Goal: Information Seeking & Learning: Learn about a topic

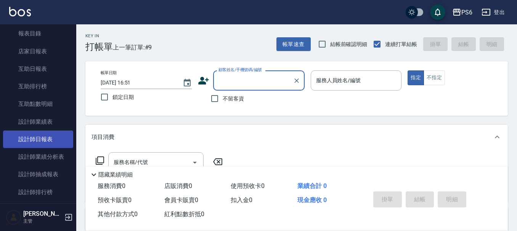
scroll to position [152, 0]
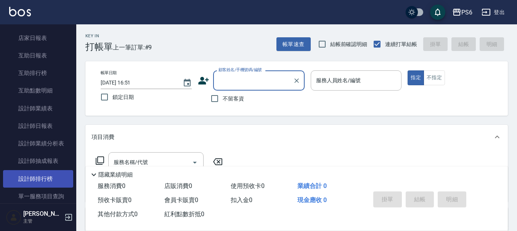
click at [24, 180] on link "設計師排行榜" at bounding box center [38, 179] width 70 height 18
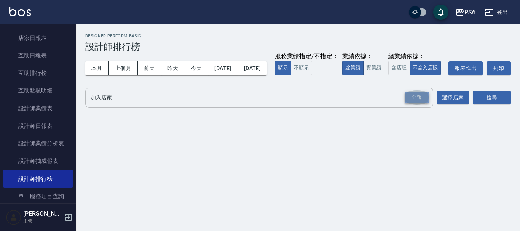
click at [413, 104] on div "全選" at bounding box center [417, 98] width 24 height 12
click at [478, 105] on button "搜尋" at bounding box center [492, 98] width 38 height 14
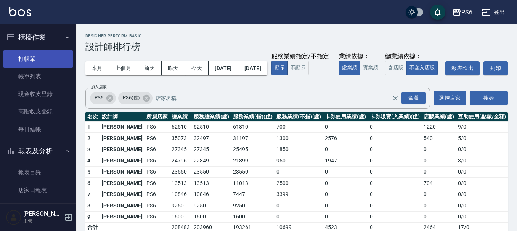
click at [43, 56] on link "打帳單" at bounding box center [38, 59] width 70 height 18
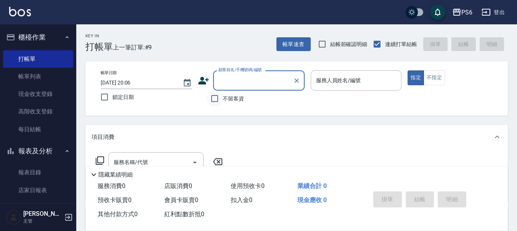
click at [217, 99] on input "不留客資" at bounding box center [215, 99] width 16 height 16
checkbox input "true"
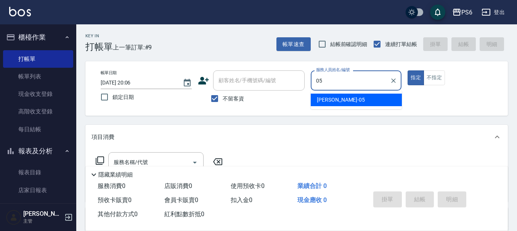
type input "[PERSON_NAME]-05"
type button "true"
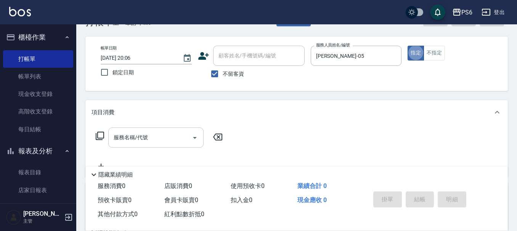
scroll to position [38, 0]
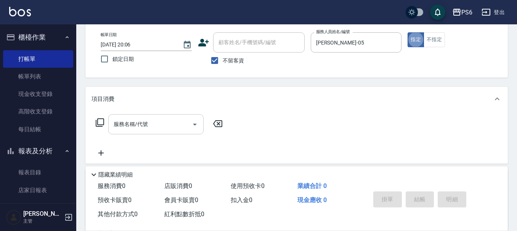
click at [157, 129] on input "服務名稱/代號" at bounding box center [150, 124] width 77 height 13
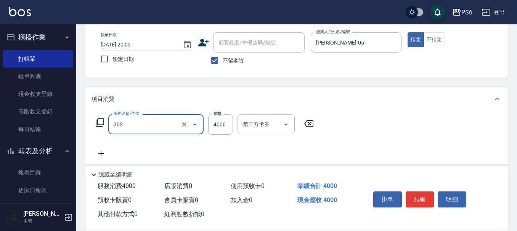
type input "塑形燙(303)"
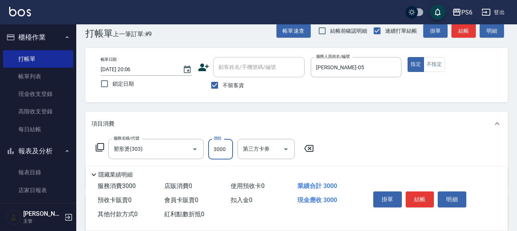
scroll to position [0, 0]
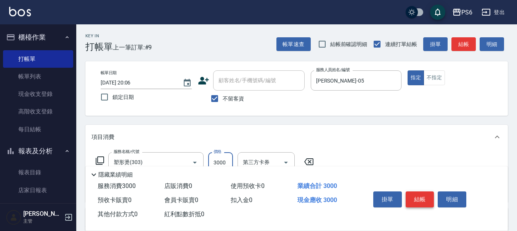
type input "3000"
click at [420, 199] on button "結帳" at bounding box center [419, 200] width 29 height 16
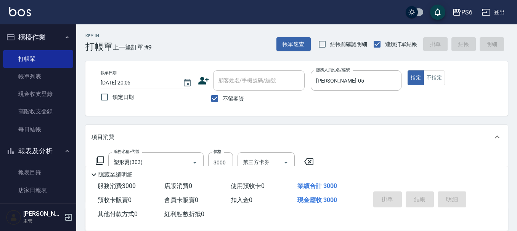
type input "[DATE] 20:16"
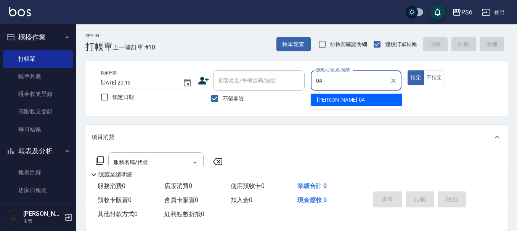
type input "[PERSON_NAME]-04"
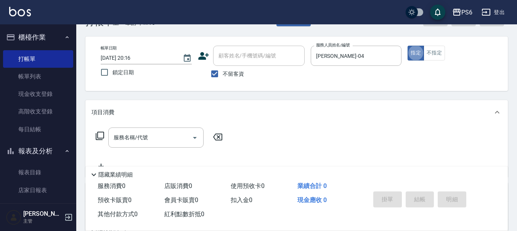
scroll to position [38, 0]
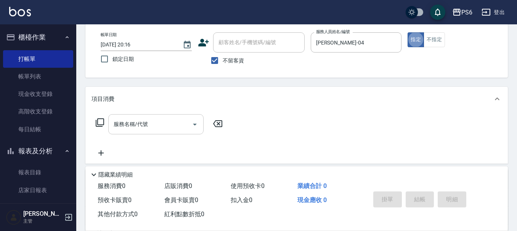
click at [163, 128] on input "服務名稱/代號" at bounding box center [150, 124] width 77 height 13
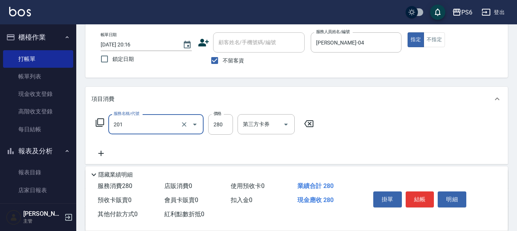
type input "一般洗髮(201)"
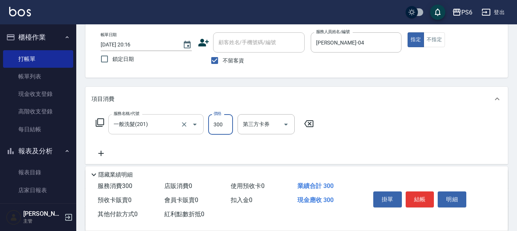
type input "300"
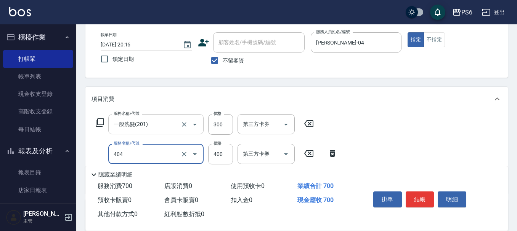
type input "B級剪髮(404)"
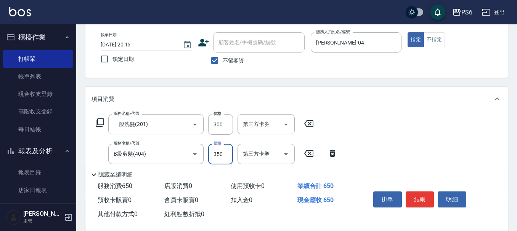
scroll to position [0, 0]
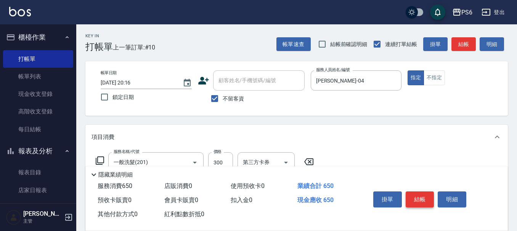
type input "350"
click at [418, 198] on button "結帳" at bounding box center [419, 200] width 29 height 16
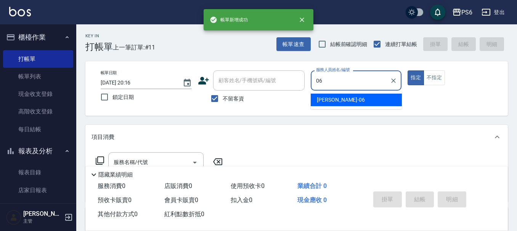
type input "[PERSON_NAME]-06"
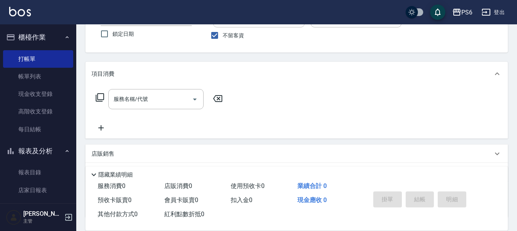
scroll to position [76, 0]
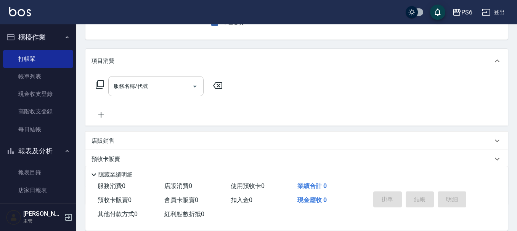
click at [125, 92] on input "服務名稱/代號" at bounding box center [150, 86] width 77 height 13
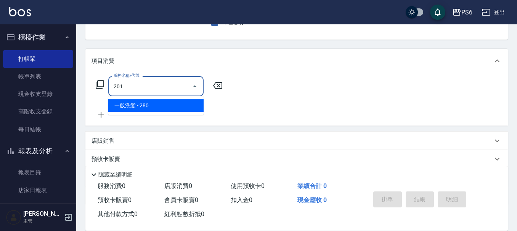
type input "一般洗髮(201)"
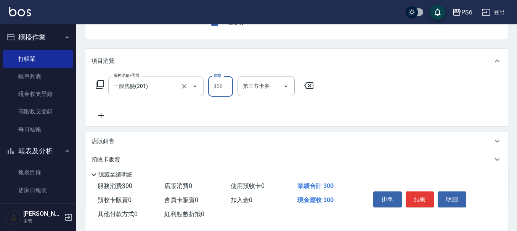
type input "300"
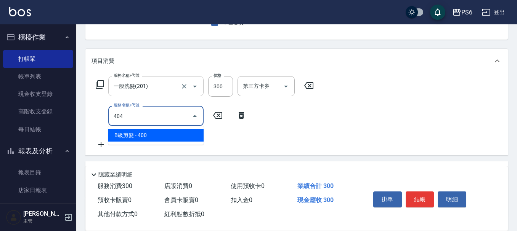
type input "B級剪髮(404)"
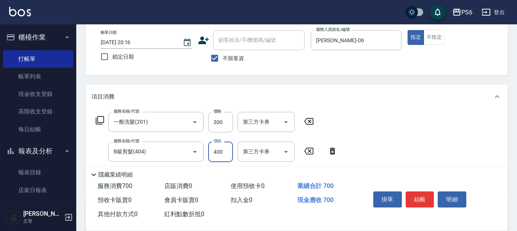
scroll to position [0, 0]
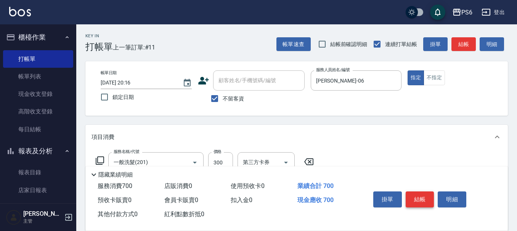
click at [419, 194] on button "結帳" at bounding box center [419, 200] width 29 height 16
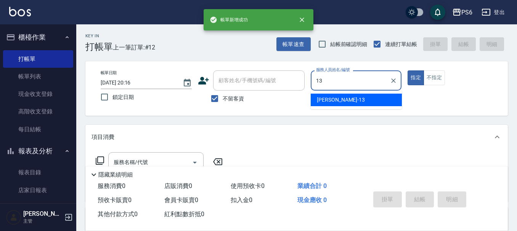
type input "[PERSON_NAME]-13"
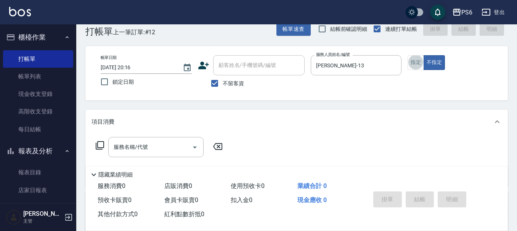
scroll to position [53, 0]
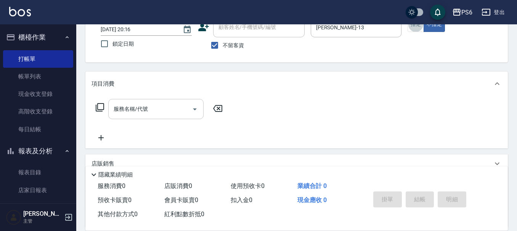
click at [139, 116] on div "服務名稱/代號" at bounding box center [155, 109] width 95 height 20
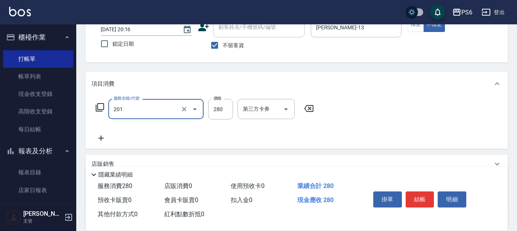
type input "一般洗髮(201)"
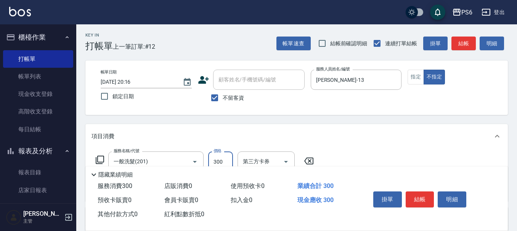
scroll to position [0, 0]
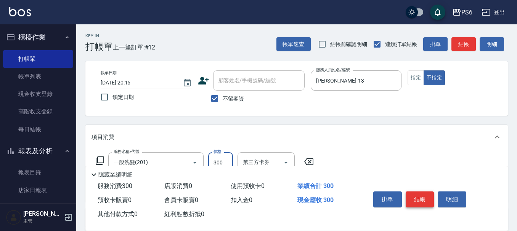
type input "300"
click at [413, 201] on button "結帳" at bounding box center [419, 200] width 29 height 16
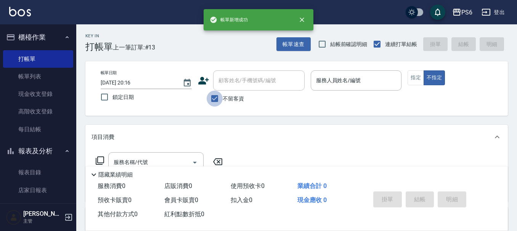
click at [216, 98] on input "不留客資" at bounding box center [215, 99] width 16 height 16
checkbox input "false"
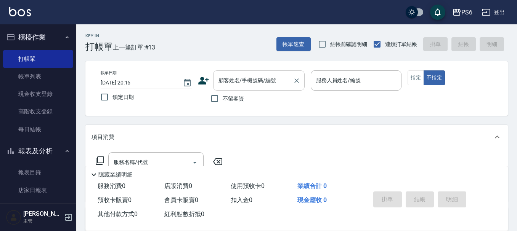
click at [233, 85] on input "顧客姓名/手機號碼/編號" at bounding box center [252, 80] width 73 height 13
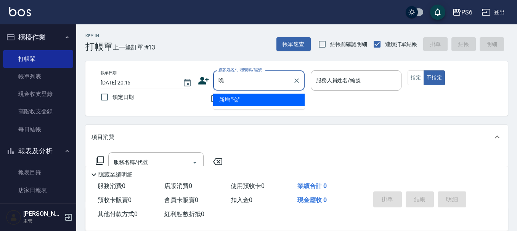
type input "脘"
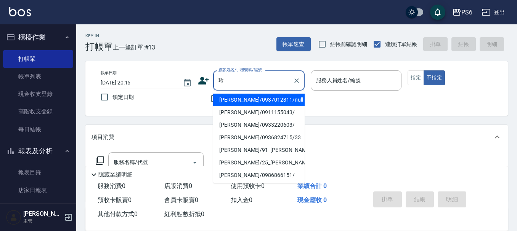
click at [286, 138] on li "[PERSON_NAME]/0936824715/33" at bounding box center [258, 137] width 91 height 13
type input "[PERSON_NAME]/0936824715/33"
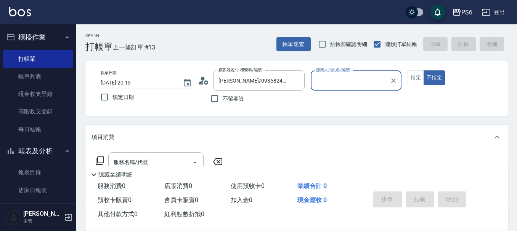
type input "[PERSON_NAME]-04"
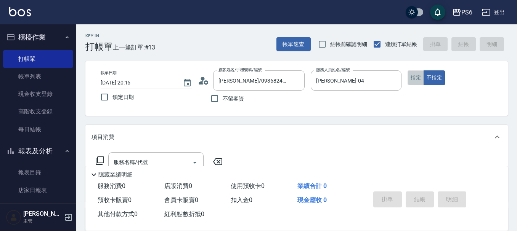
click at [415, 79] on button "指定" at bounding box center [415, 77] width 16 height 15
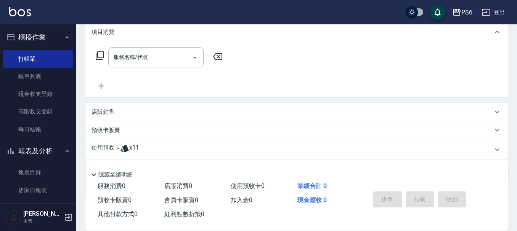
scroll to position [114, 0]
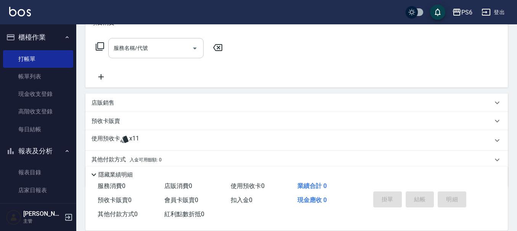
click at [146, 54] on input "服務名稱/代號" at bounding box center [150, 48] width 77 height 13
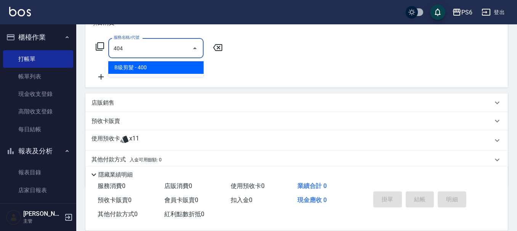
type input "B級剪髮(404)"
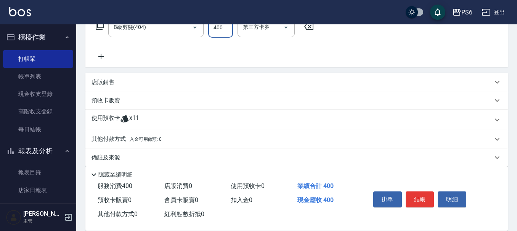
scroll to position [144, 0]
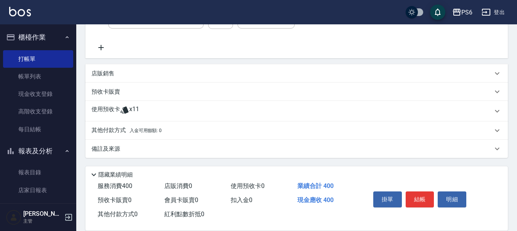
click at [122, 108] on icon at bounding box center [124, 110] width 9 height 9
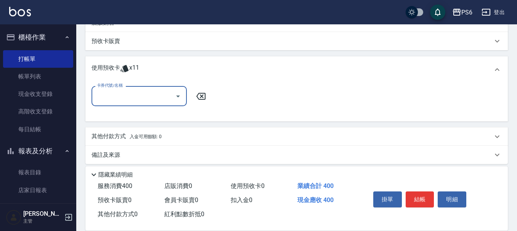
scroll to position [199, 0]
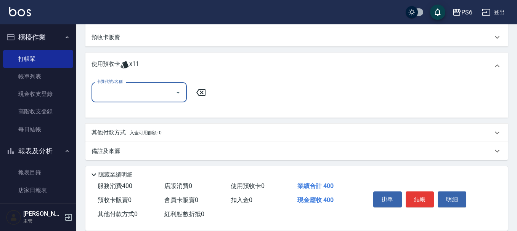
click at [127, 99] on input "卡券代號/名稱" at bounding box center [133, 92] width 77 height 13
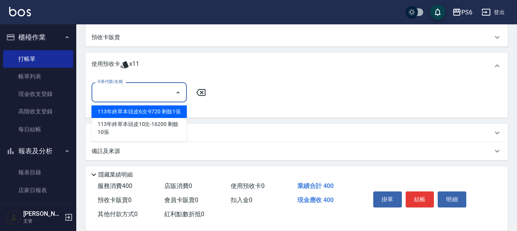
click at [153, 111] on div "113年終草本頭皮6次-9720 剩餘1張" at bounding box center [138, 112] width 95 height 13
type input "113年終草本頭皮6次-9720"
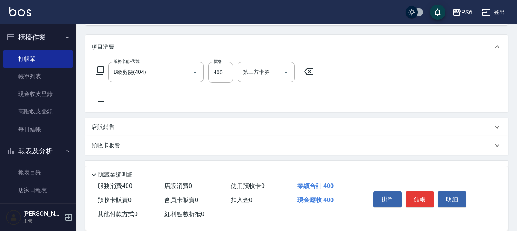
scroll to position [84, 0]
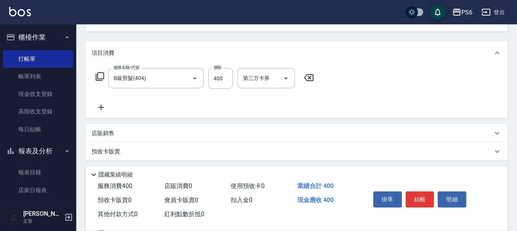
click at [104, 107] on icon at bounding box center [100, 107] width 5 height 5
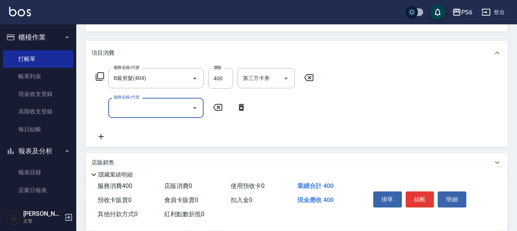
click at [141, 108] on input "服務名稱/代號" at bounding box center [150, 107] width 77 height 13
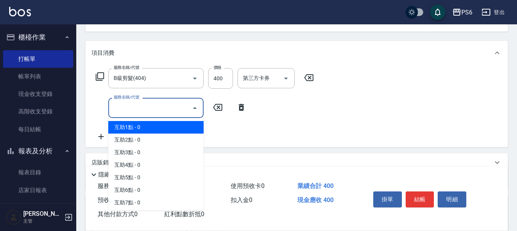
click at [141, 128] on span "互助1點 - 0" at bounding box center [155, 127] width 95 height 13
type input "互助1點(1)"
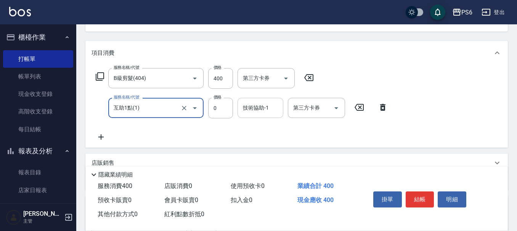
click at [238, 109] on div "技術協助-1" at bounding box center [260, 108] width 46 height 20
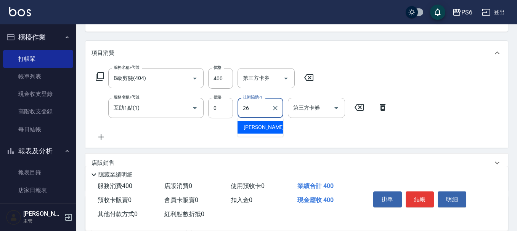
type input "[PERSON_NAME]-26"
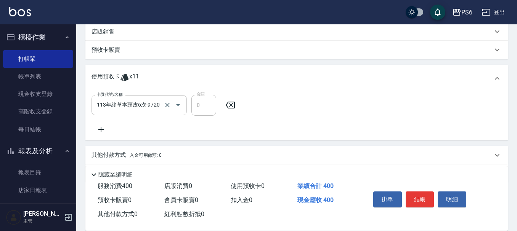
scroll to position [202, 0]
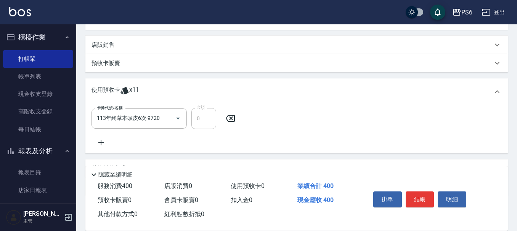
click at [102, 44] on p "店販銷售" at bounding box center [102, 45] width 23 height 8
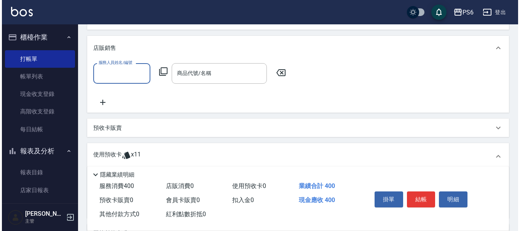
scroll to position [0, 0]
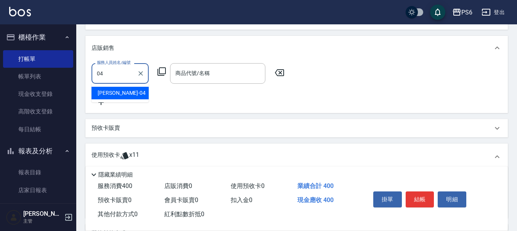
type input "[PERSON_NAME]-04"
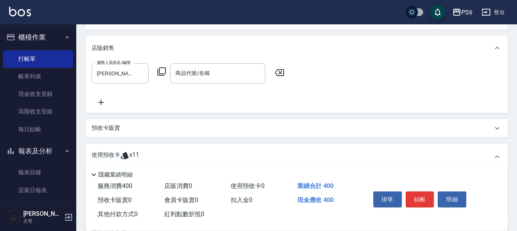
click at [166, 74] on div "服務人員姓名/編號 [PERSON_NAME]-04 服務人員姓名/編號 商品代號/名稱 商品代號/名稱" at bounding box center [189, 73] width 197 height 20
click at [163, 73] on icon at bounding box center [161, 71] width 9 height 9
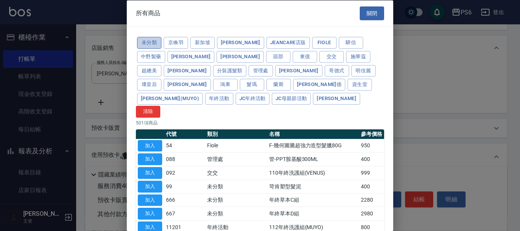
click at [148, 42] on button "未分類" at bounding box center [149, 43] width 24 height 12
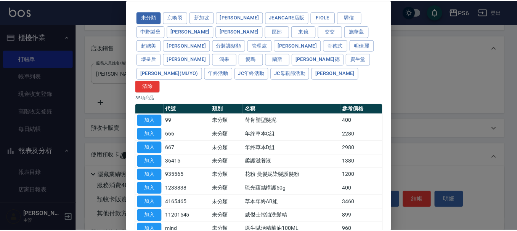
scroll to position [38, 0]
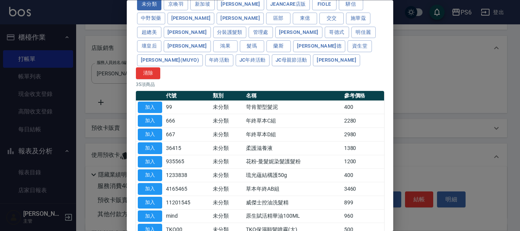
click at [147, 170] on button "加入" at bounding box center [150, 176] width 24 height 12
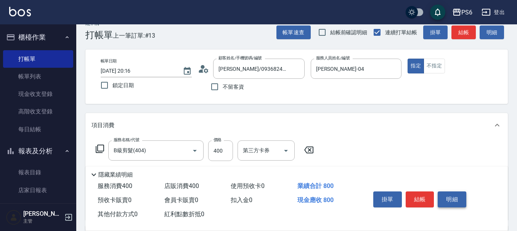
scroll to position [0, 0]
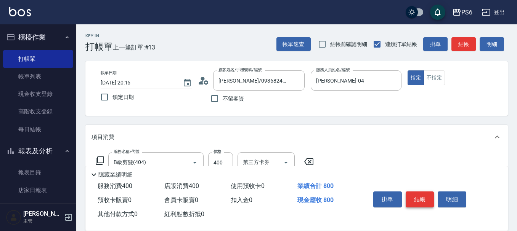
click at [420, 198] on button "結帳" at bounding box center [419, 200] width 29 height 16
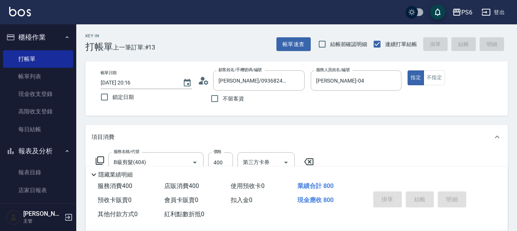
type input "[DATE] 20:17"
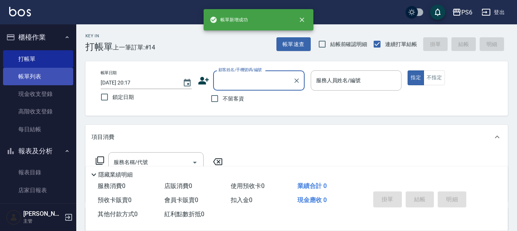
click at [35, 77] on link "帳單列表" at bounding box center [38, 77] width 70 height 18
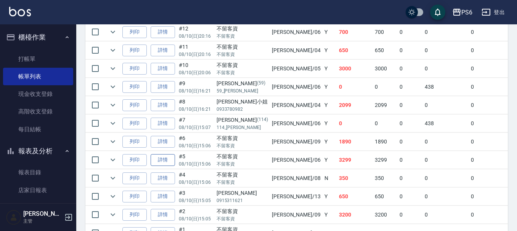
scroll to position [305, 0]
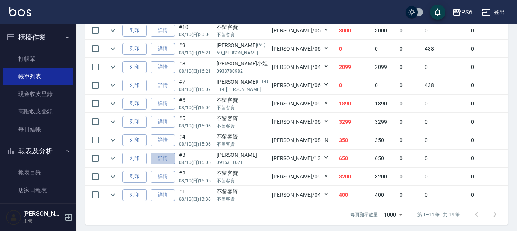
click at [166, 160] on link "詳情" at bounding box center [163, 159] width 24 height 12
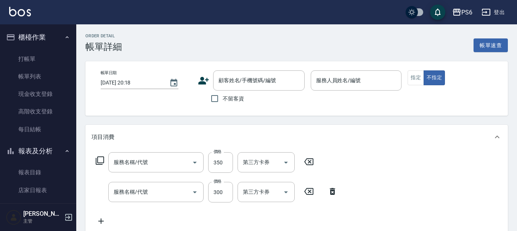
type input "[DATE] 15:05"
type input "[PERSON_NAME]-13"
type input "B級剪髮(404)"
type input "一般洗髮(201)"
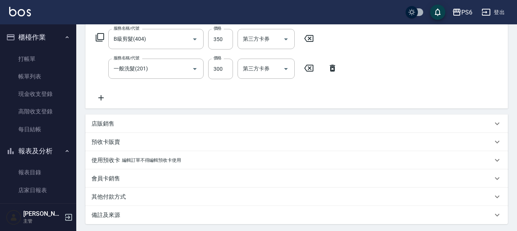
type input "[PERSON_NAME]/0915311621/"
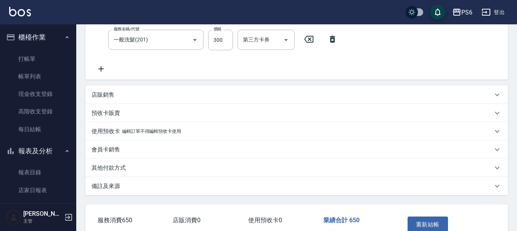
click at [109, 98] on p "店販銷售" at bounding box center [102, 95] width 23 height 8
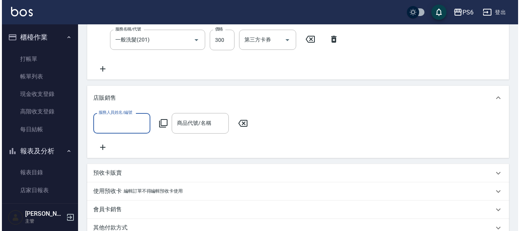
scroll to position [0, 0]
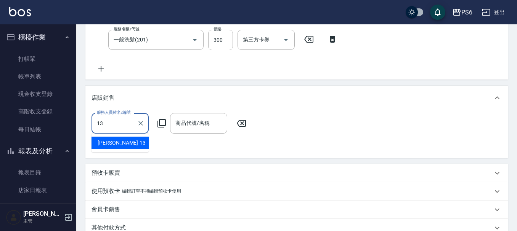
type input "[PERSON_NAME]-13"
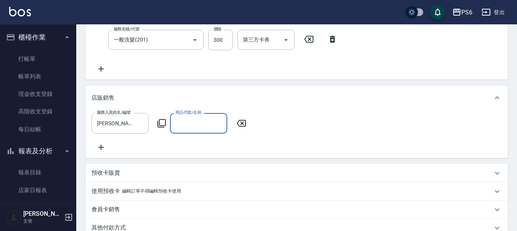
click at [157, 125] on icon at bounding box center [161, 123] width 9 height 9
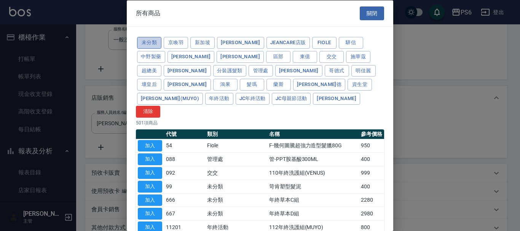
click at [146, 42] on button "未分類" at bounding box center [149, 43] width 24 height 12
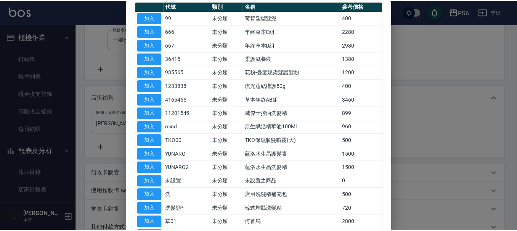
scroll to position [114, 0]
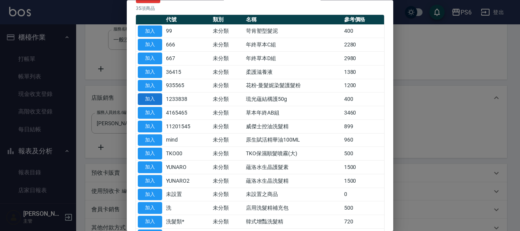
click at [154, 94] on button "加入" at bounding box center [150, 100] width 24 height 12
type input "琉光蘊結構護50g"
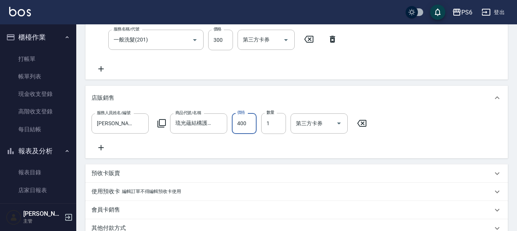
click at [240, 125] on input "400" at bounding box center [244, 123] width 25 height 21
drag, startPoint x: 235, startPoint y: 124, endPoint x: 252, endPoint y: 125, distance: 16.4
click at [252, 125] on input "840" at bounding box center [244, 123] width 25 height 21
type input "420"
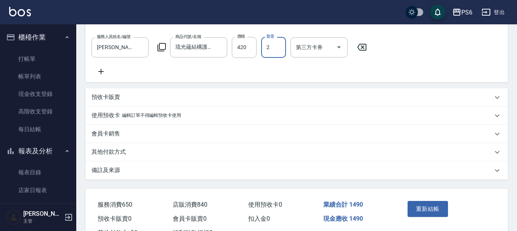
scroll to position [265, 0]
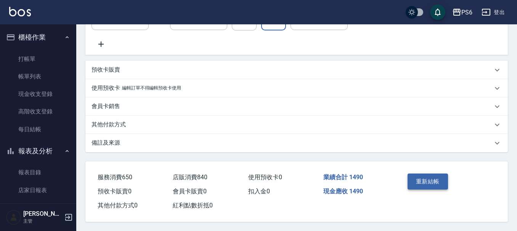
type input "2"
click at [413, 180] on button "重新結帳" at bounding box center [427, 182] width 40 height 16
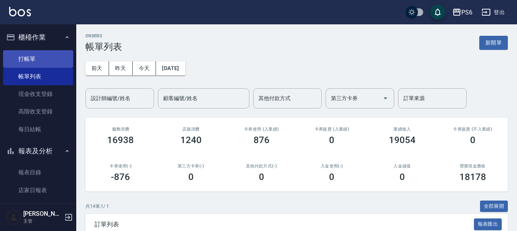
click at [38, 60] on link "打帳單" at bounding box center [38, 59] width 70 height 18
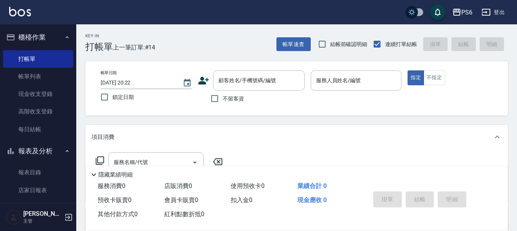
click at [206, 80] on icon at bounding box center [203, 81] width 11 height 8
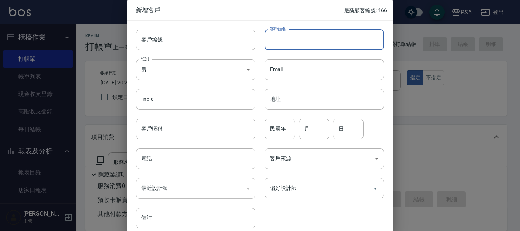
click at [301, 40] on input "客戶姓名" at bounding box center [325, 39] width 120 height 21
type input "[PERSON_NAME]"
click at [196, 168] on input "電話" at bounding box center [196, 159] width 120 height 21
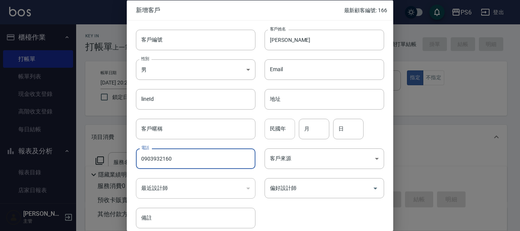
type input "0903932160"
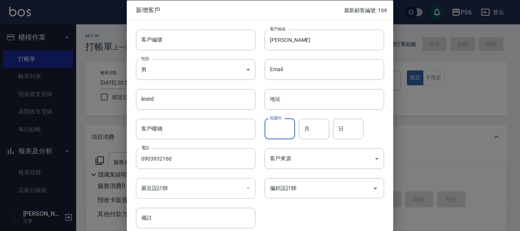
click at [283, 132] on input "民國年" at bounding box center [280, 128] width 30 height 21
type input "61"
type input "05"
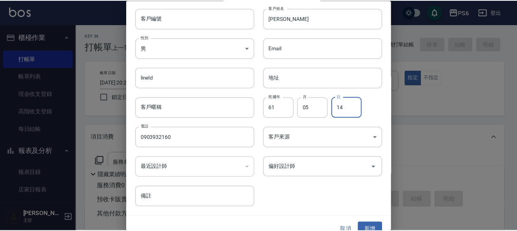
scroll to position [33, 0]
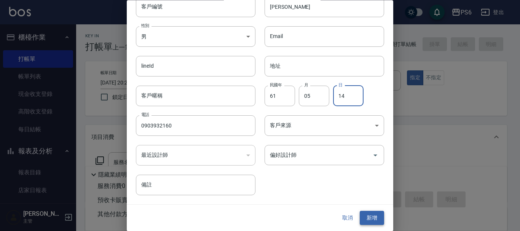
type input "14"
click at [366, 215] on button "新增" at bounding box center [372, 218] width 24 height 14
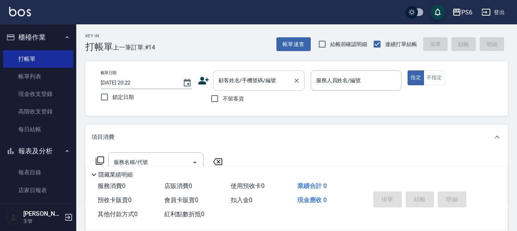
click at [253, 82] on input "顧客姓名/手機號碼/編號" at bounding box center [252, 80] width 73 height 13
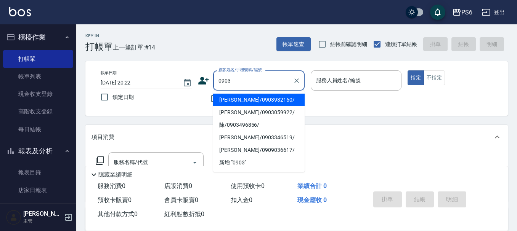
click at [258, 104] on li "[PERSON_NAME]/0903932160/" at bounding box center [258, 100] width 91 height 13
type input "[PERSON_NAME]/0903932160/"
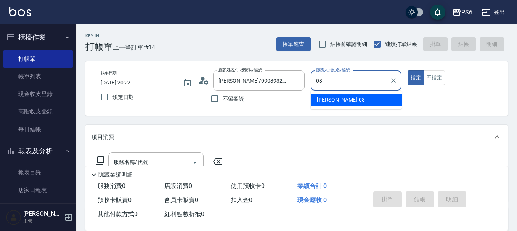
type input "[PERSON_NAME]-08"
type button "true"
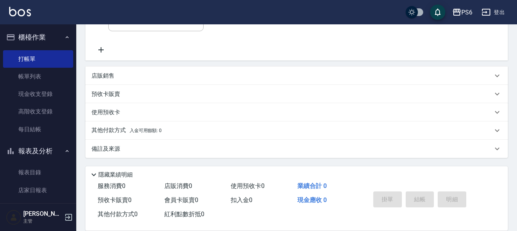
scroll to position [65, 0]
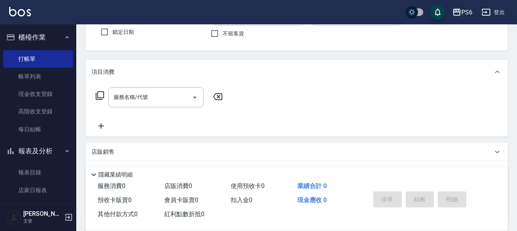
click at [99, 97] on icon at bounding box center [99, 95] width 9 height 9
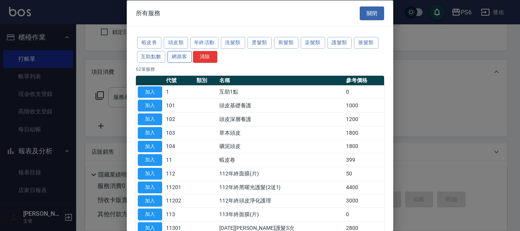
click at [181, 61] on button "網路客" at bounding box center [180, 57] width 24 height 12
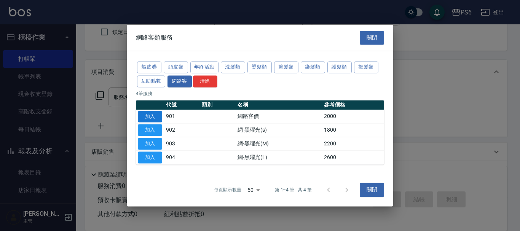
click at [154, 116] on button "加入" at bounding box center [150, 117] width 24 height 12
type input "網路客價(901)"
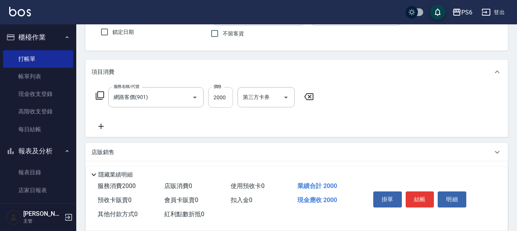
click at [218, 99] on input "2000" at bounding box center [220, 97] width 25 height 21
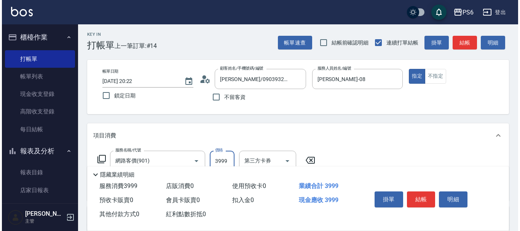
scroll to position [0, 0]
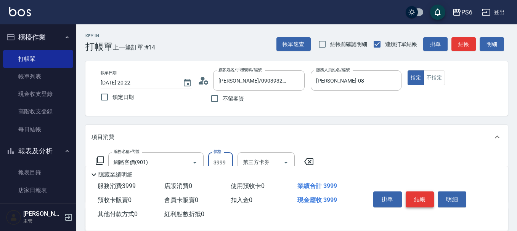
type input "3999"
click at [420, 194] on button "結帳" at bounding box center [419, 200] width 29 height 16
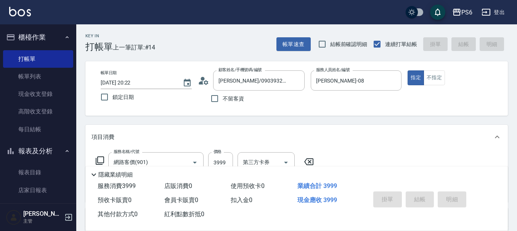
type input "[DATE] 20:24"
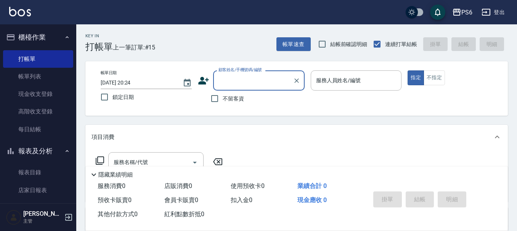
click at [203, 85] on icon at bounding box center [203, 80] width 11 height 11
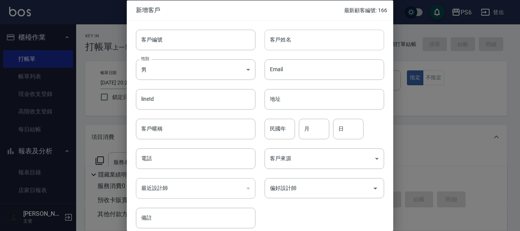
click at [283, 41] on input "客戶姓名" at bounding box center [325, 39] width 120 height 21
click at [283, 41] on input "王" at bounding box center [325, 39] width 120 height 21
click at [305, 41] on input "王意" at bounding box center [325, 39] width 120 height 21
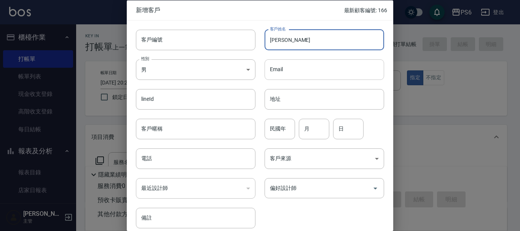
type input "[PERSON_NAME]"
click at [283, 67] on input "Email" at bounding box center [325, 69] width 120 height 21
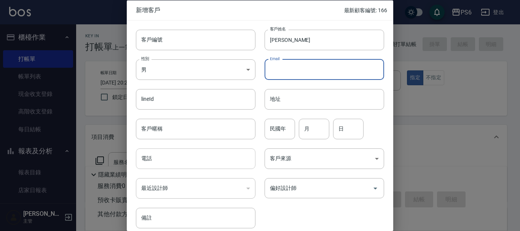
click at [206, 164] on input "電話" at bounding box center [196, 159] width 120 height 21
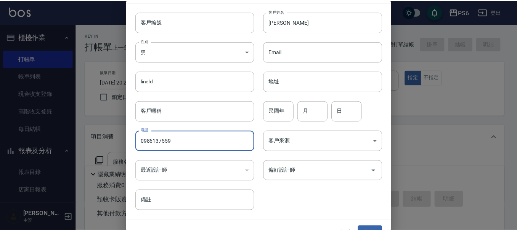
scroll to position [33, 0]
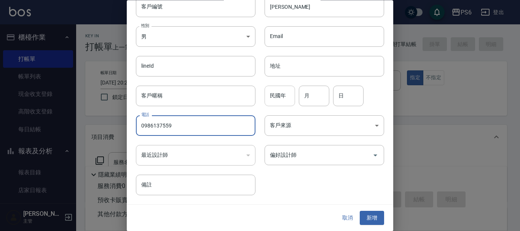
type input "0986137559"
click at [271, 96] on input "民國年" at bounding box center [280, 96] width 30 height 21
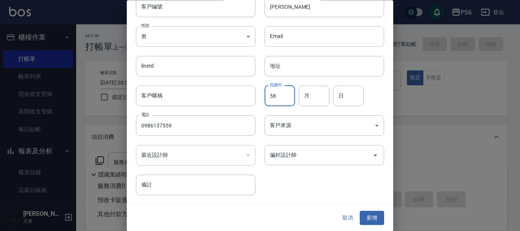
type input "58"
type input "09"
type input "18"
click at [369, 217] on button "新增" at bounding box center [372, 218] width 24 height 14
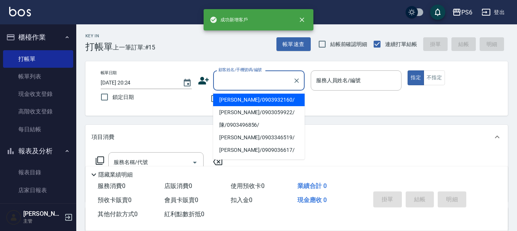
click at [223, 82] on input "顧客姓名/手機號碼/編號" at bounding box center [252, 80] width 73 height 13
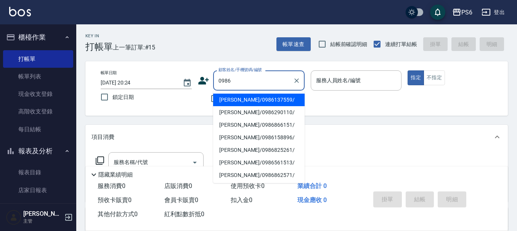
click at [255, 99] on li "[PERSON_NAME]/0986137559/" at bounding box center [258, 100] width 91 height 13
type input "[PERSON_NAME]/0986137559/"
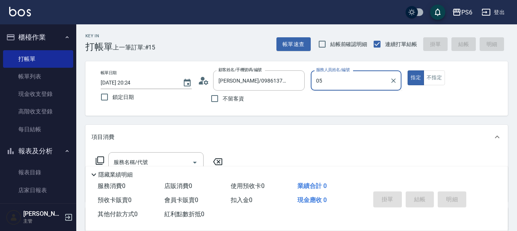
type input "[PERSON_NAME]-05"
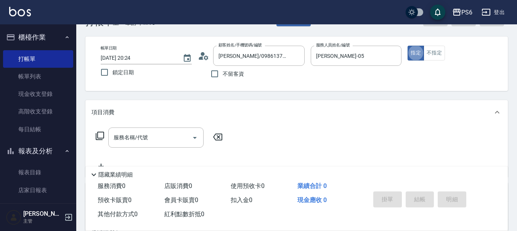
scroll to position [38, 0]
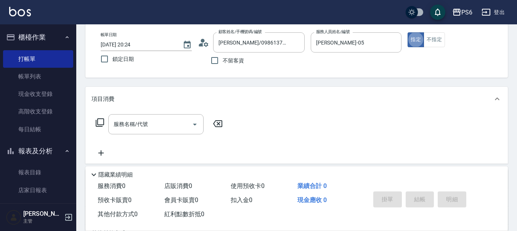
click at [101, 122] on icon at bounding box center [99, 122] width 9 height 9
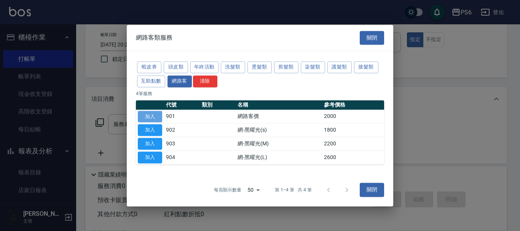
click at [150, 116] on button "加入" at bounding box center [150, 117] width 24 height 12
type input "網路客價(901)"
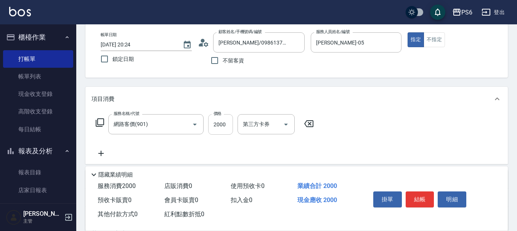
click at [218, 128] on input "2000" at bounding box center [220, 124] width 25 height 21
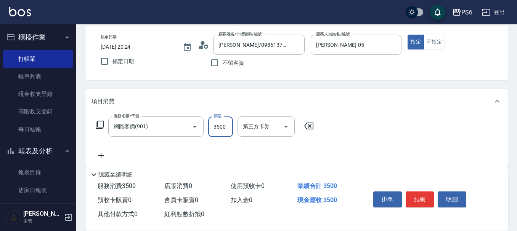
scroll to position [76, 0]
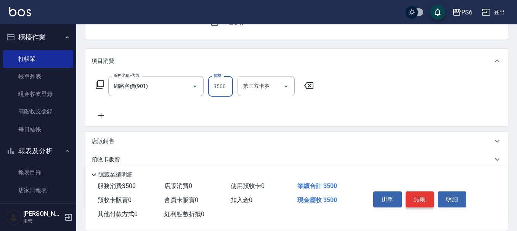
type input "3500"
click at [428, 197] on button "結帳" at bounding box center [419, 200] width 29 height 16
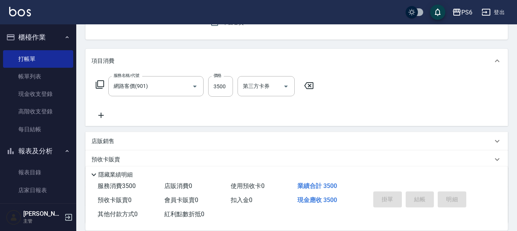
type input "[DATE] 20:25"
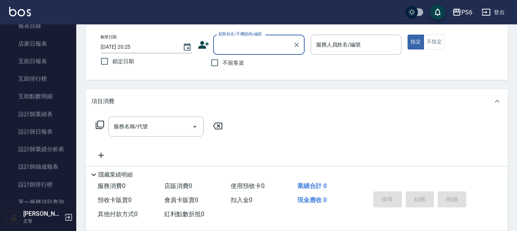
scroll to position [191, 0]
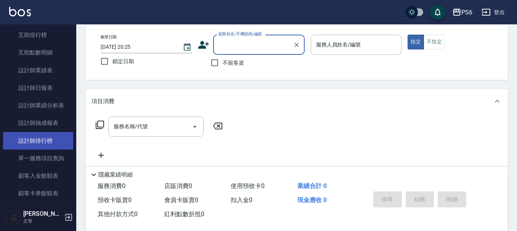
click at [56, 144] on link "設計師排行榜" at bounding box center [38, 141] width 70 height 18
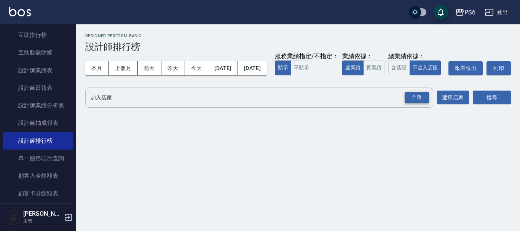
click at [421, 104] on div "全選" at bounding box center [417, 98] width 24 height 12
click at [493, 105] on button "搜尋" at bounding box center [492, 98] width 38 height 14
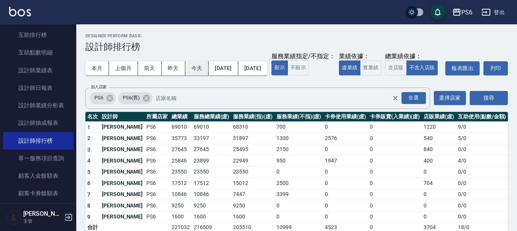
click at [199, 68] on button "今天" at bounding box center [197, 68] width 24 height 14
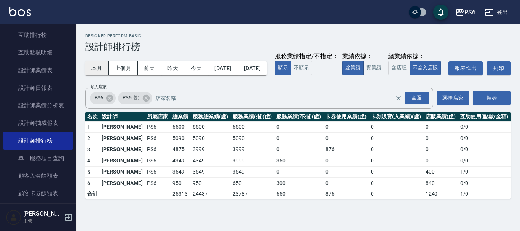
click at [91, 71] on button "本月" at bounding box center [97, 68] width 24 height 14
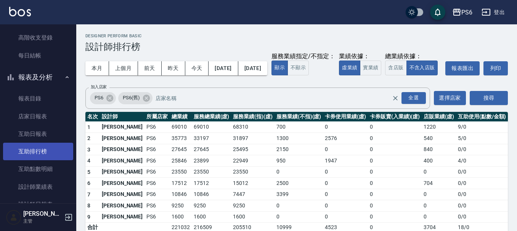
scroll to position [38, 0]
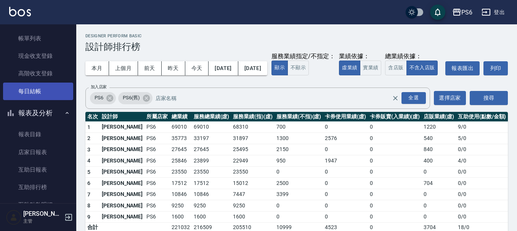
click at [30, 91] on link "每日結帳" at bounding box center [38, 92] width 70 height 18
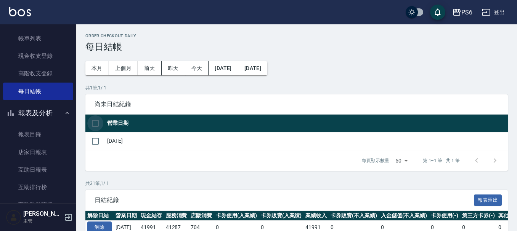
click at [96, 121] on input "checkbox" at bounding box center [95, 123] width 16 height 16
checkbox input "true"
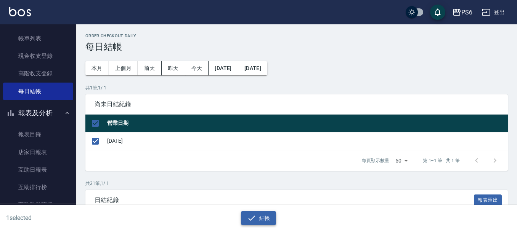
click at [258, 217] on button "結帳" at bounding box center [258, 218] width 35 height 14
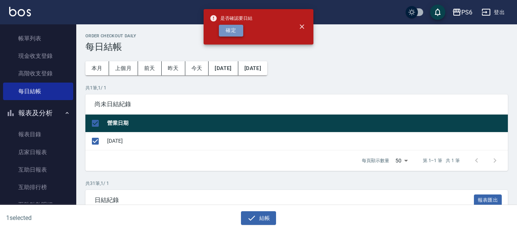
click at [236, 30] on button "確定" at bounding box center [231, 31] width 24 height 12
checkbox input "false"
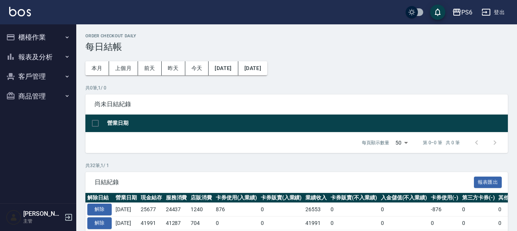
click at [42, 53] on button "報表及分析" at bounding box center [38, 57] width 70 height 20
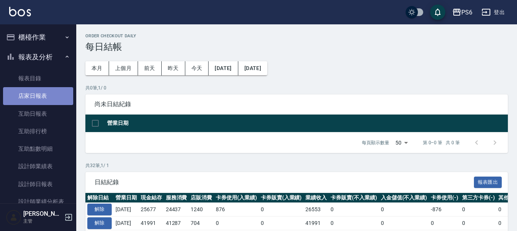
click at [48, 97] on link "店家日報表" at bounding box center [38, 96] width 70 height 18
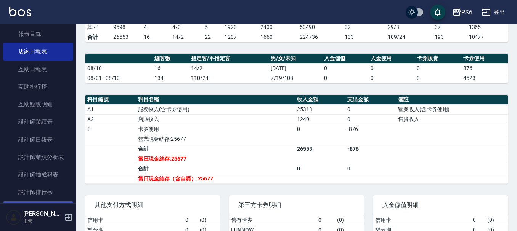
scroll to position [114, 0]
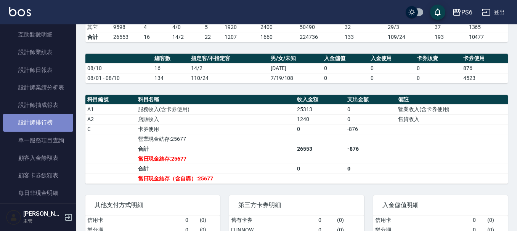
click at [51, 123] on link "設計師排行榜" at bounding box center [38, 123] width 70 height 18
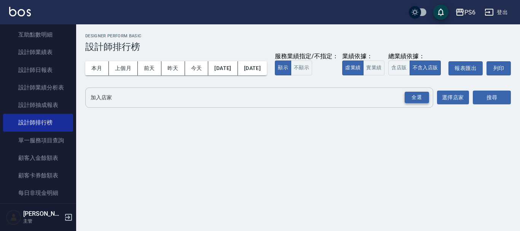
click at [422, 104] on div "全選" at bounding box center [417, 98] width 24 height 12
click at [501, 105] on button "搜尋" at bounding box center [492, 98] width 38 height 14
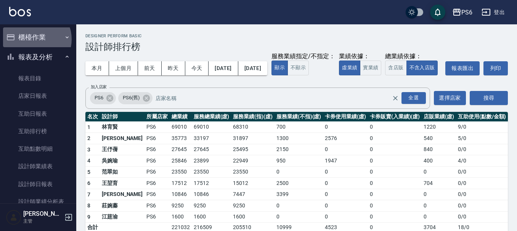
click at [33, 39] on button "櫃檯作業" at bounding box center [38, 37] width 70 height 20
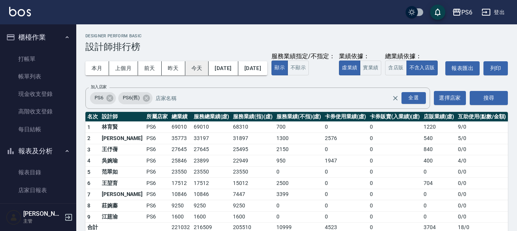
click at [199, 67] on button "今天" at bounding box center [197, 68] width 24 height 14
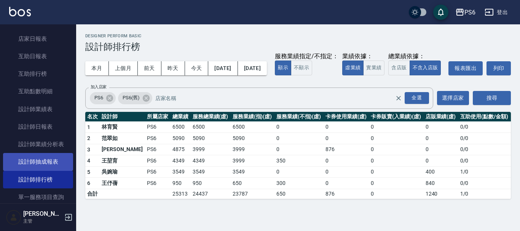
scroll to position [152, 0]
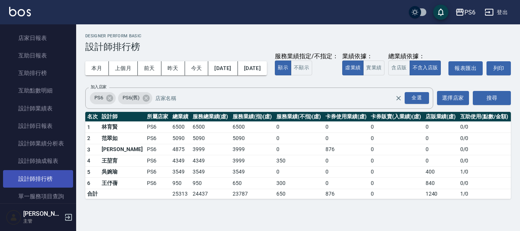
click at [54, 182] on link "設計師排行榜" at bounding box center [38, 179] width 70 height 18
click at [144, 101] on icon at bounding box center [146, 97] width 7 height 7
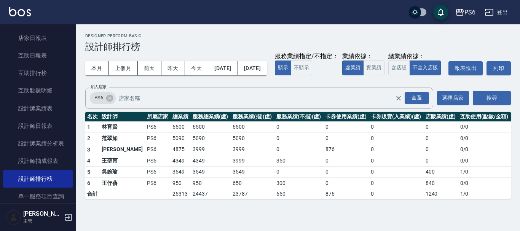
drag, startPoint x: 113, startPoint y: 114, endPoint x: 335, endPoint y: 133, distance: 222.6
click at [113, 102] on icon at bounding box center [110, 98] width 8 height 8
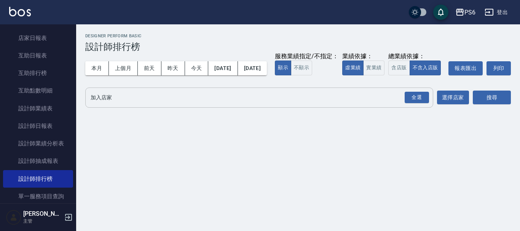
click at [297, 105] on div "全選 加入店家" at bounding box center [259, 98] width 348 height 20
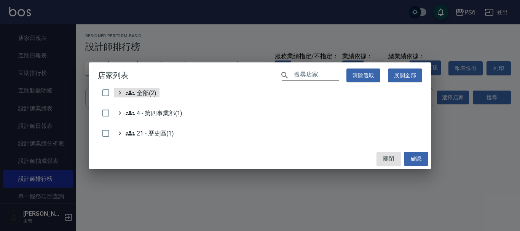
click at [271, 124] on ul "全部(2) 4 - 第四事業部(1) 21 - 歷史區(1)" at bounding box center [260, 114] width 325 height 53
click at [108, 93] on input "checkbox" at bounding box center [106, 93] width 16 height 16
checkbox input "true"
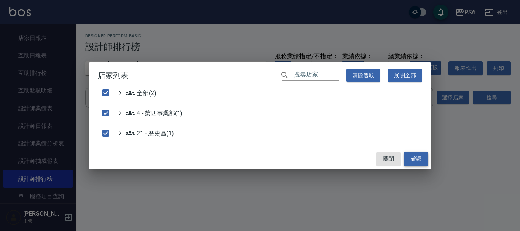
click at [422, 161] on button "確認" at bounding box center [416, 159] width 24 height 14
checkbox input "false"
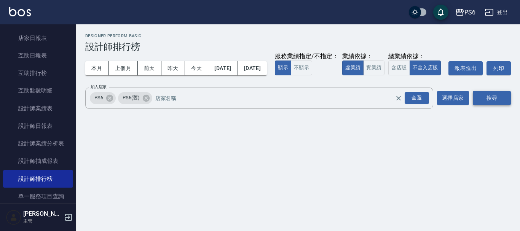
click at [489, 105] on button "搜尋" at bounding box center [492, 98] width 38 height 14
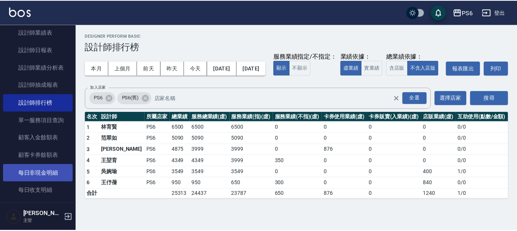
scroll to position [114, 0]
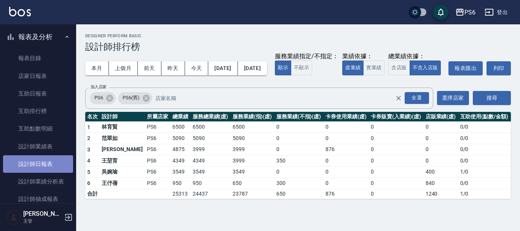
click at [50, 159] on link "設計師日報表" at bounding box center [38, 164] width 70 height 18
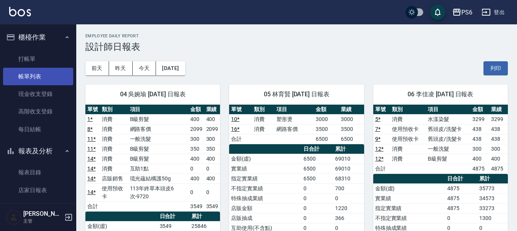
click at [45, 78] on link "帳單列表" at bounding box center [38, 77] width 70 height 18
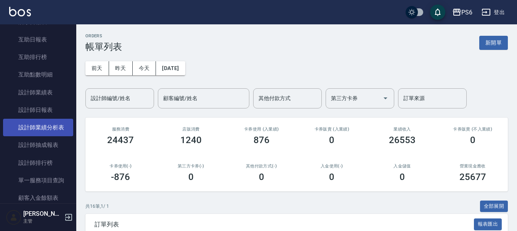
scroll to position [191, 0]
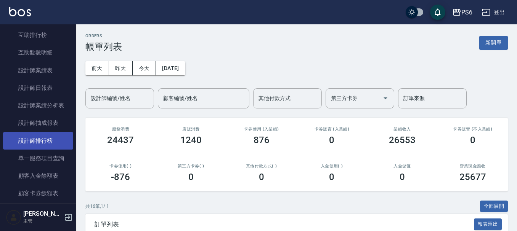
click at [50, 136] on link "設計師排行榜" at bounding box center [38, 141] width 70 height 18
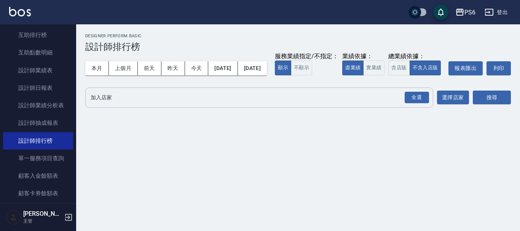
click at [187, 104] on input "加入店家" at bounding box center [254, 97] width 330 height 13
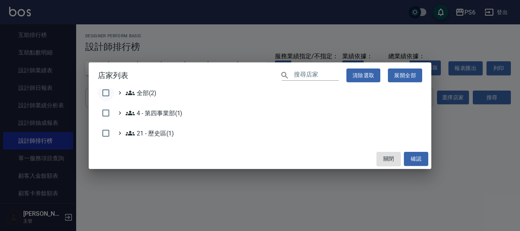
click at [109, 94] on input "checkbox" at bounding box center [106, 93] width 16 height 16
checkbox input "true"
click at [413, 157] on button "確認" at bounding box center [416, 159] width 24 height 14
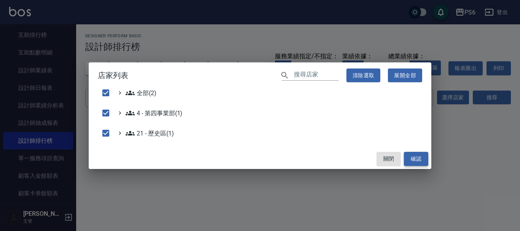
checkbox input "false"
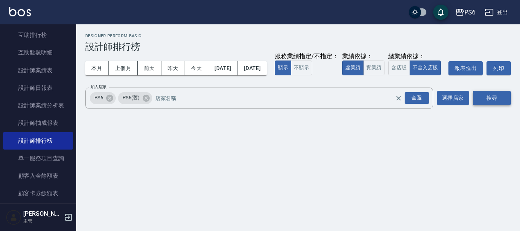
click at [501, 105] on button "搜尋" at bounding box center [492, 98] width 38 height 14
